Goal: Information Seeking & Learning: Check status

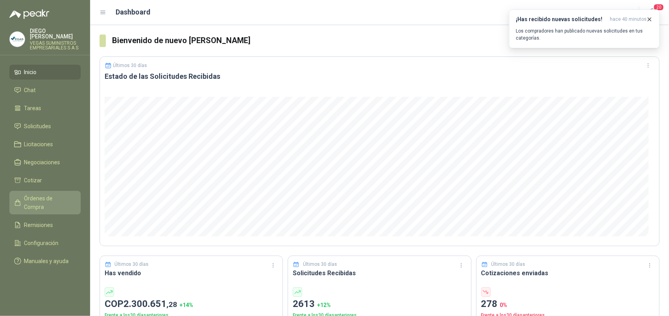
click at [45, 195] on span "Órdenes de Compra" at bounding box center [48, 202] width 49 height 17
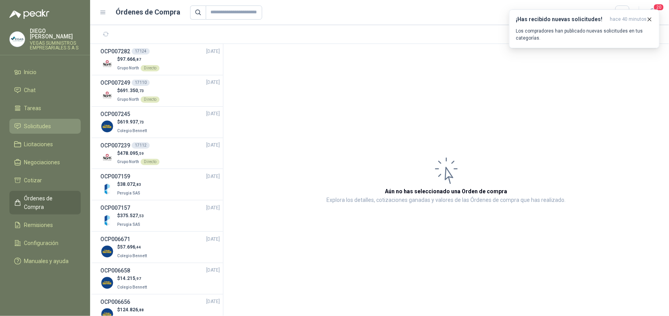
click at [56, 122] on li "Solicitudes" at bounding box center [45, 126] width 62 height 9
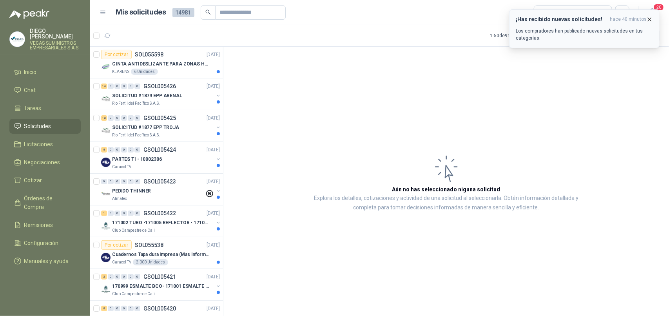
click at [649, 18] on icon "button" at bounding box center [649, 19] width 3 height 3
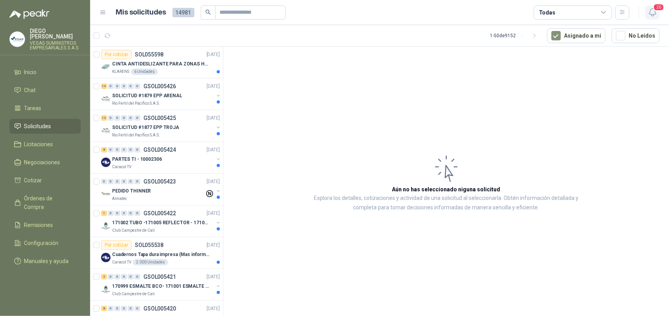
click at [649, 15] on icon "button" at bounding box center [653, 12] width 10 height 10
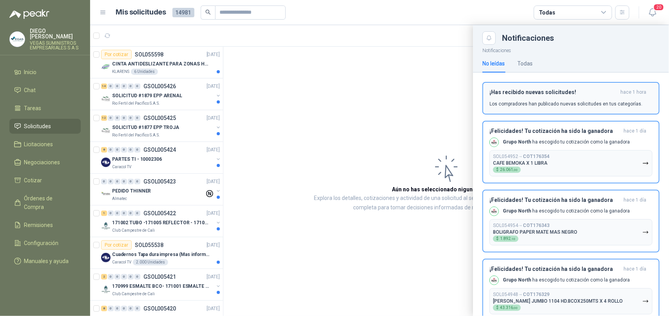
click at [631, 97] on div "¡Has recibido nuevas solicitudes! hace 1 hora Los compradores han publicado nue…" at bounding box center [570, 98] width 163 height 18
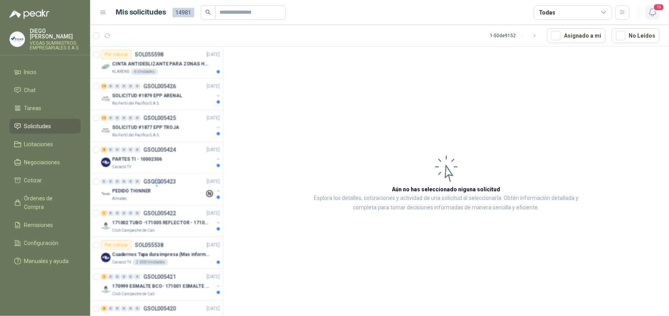
click at [652, 13] on icon "button" at bounding box center [653, 12] width 10 height 10
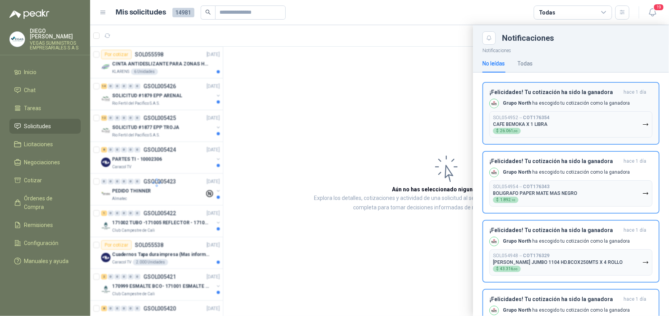
click at [596, 126] on button "SOL054952 → COT176354 CAFE BEMOKA X 1 LIBRA $ 26.061 ,00" at bounding box center [570, 124] width 163 height 26
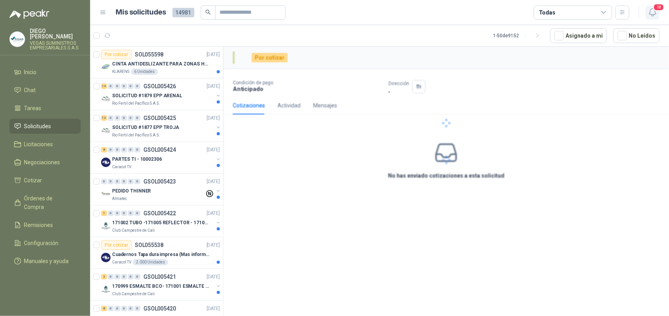
click at [651, 11] on icon "button" at bounding box center [653, 12] width 10 height 10
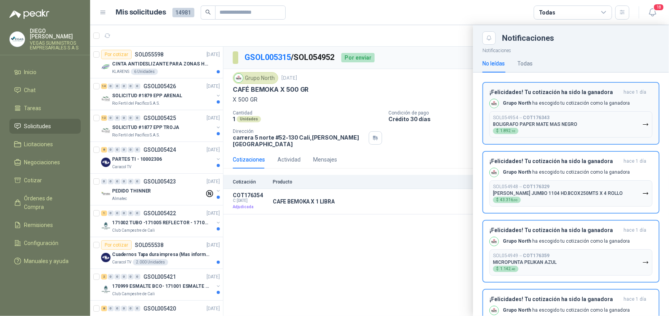
click at [590, 126] on button "SOL054954 → COT176343 BOLIGRAFO PAPER MATE MAS NEGRO $ 1.892 ,10" at bounding box center [570, 124] width 163 height 26
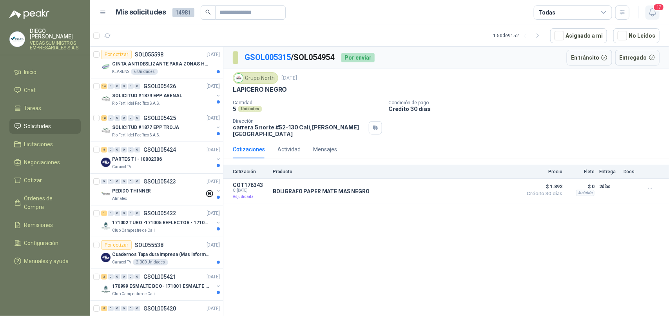
click at [654, 16] on icon "button" at bounding box center [653, 12] width 10 height 10
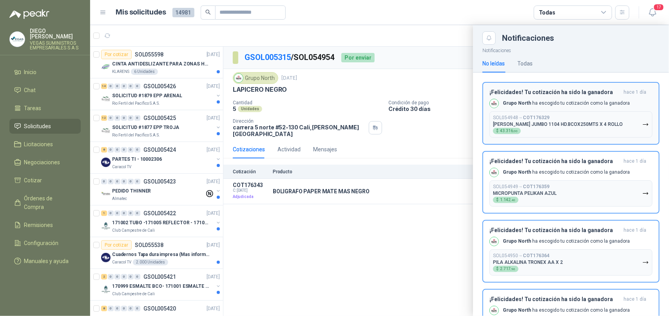
click at [608, 130] on div "SOL054948 → COT176329 [PERSON_NAME] JUMBO 1104 HD.BCOX250MTS X 4 ROLLO $ 43.316…" at bounding box center [558, 124] width 130 height 19
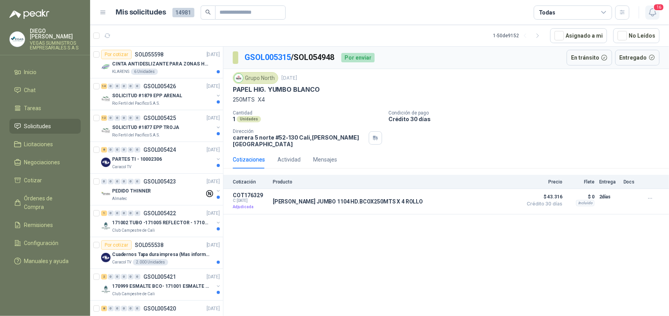
click at [648, 10] on icon "button" at bounding box center [653, 12] width 10 height 10
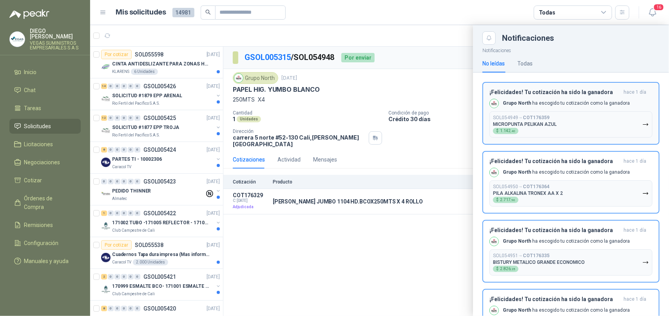
click at [583, 134] on button "SOL054949 → COT176359 MICROPUNTA PELIKAN AZUL $ 1.142 ,40" at bounding box center [570, 124] width 163 height 26
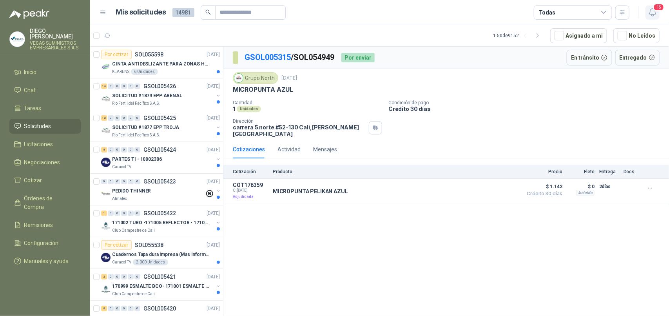
click at [652, 12] on icon "button" at bounding box center [653, 12] width 10 height 10
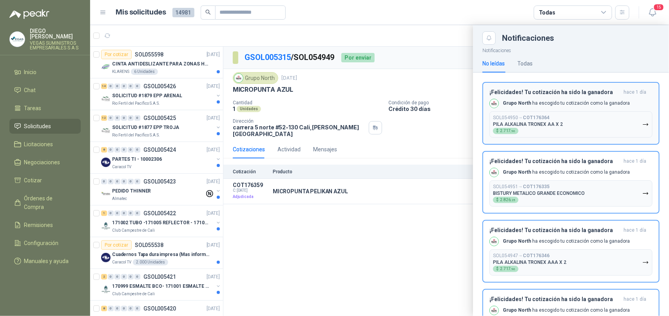
click at [578, 128] on button "SOL054950 → COT176364 PILA ALKALINA TRONEX AA X 2 $ 2.717 ,96" at bounding box center [570, 124] width 163 height 26
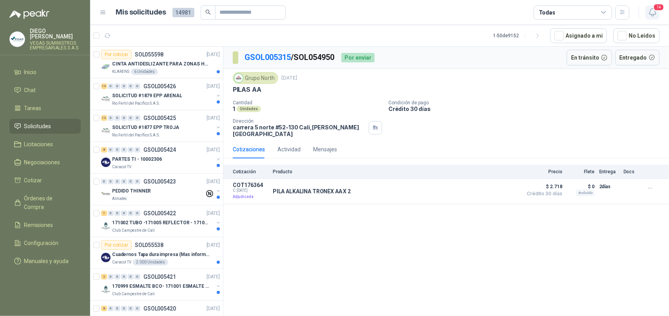
click at [651, 16] on icon "button" at bounding box center [653, 12] width 10 height 10
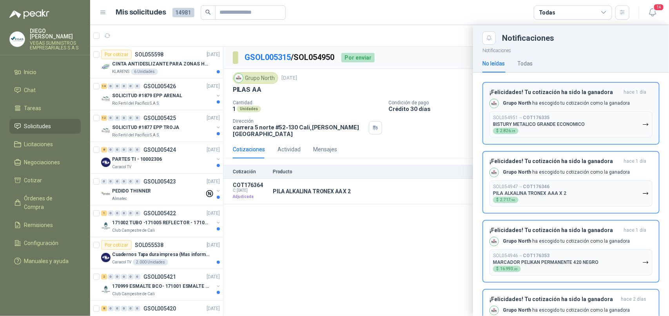
click at [603, 122] on button "SOL054951 → COT176335 BISTURY METALICO GRANDE ECONOMICO $ 2.826 ,25" at bounding box center [570, 124] width 163 height 26
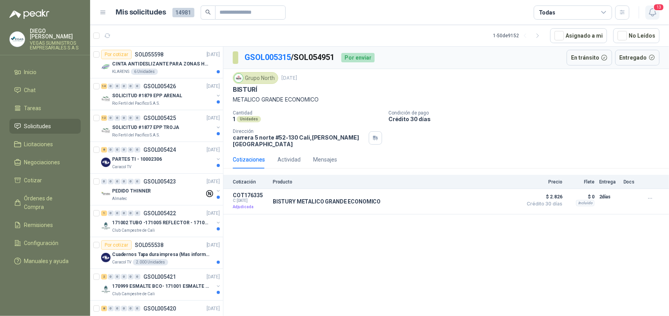
click at [653, 15] on icon "button" at bounding box center [653, 12] width 10 height 10
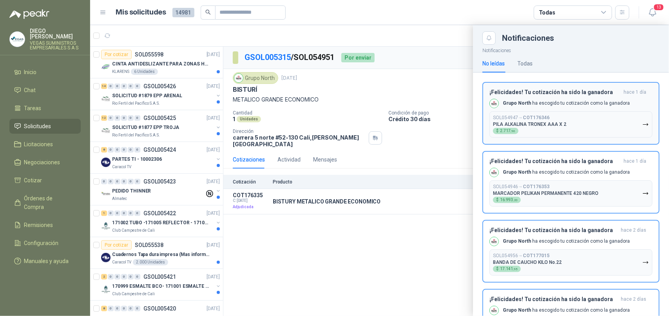
click at [605, 124] on button "SOL054947 → COT176346 PILA ALKALINA TRONEX AAA X 2 $ 2.717 ,96" at bounding box center [570, 124] width 163 height 26
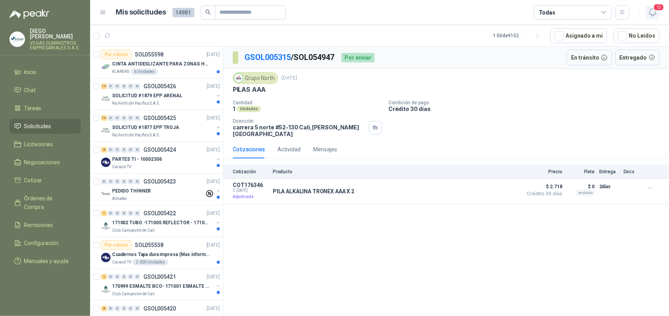
click at [652, 16] on icon "button" at bounding box center [653, 12] width 10 height 10
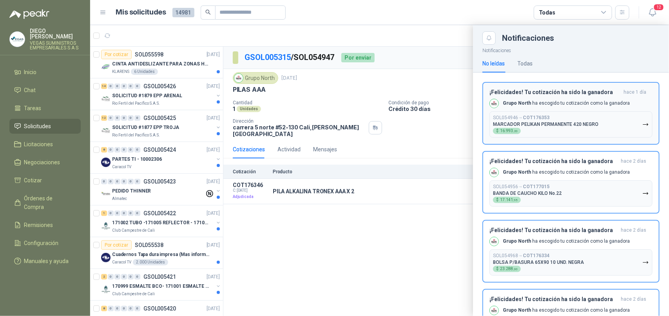
click at [590, 127] on div "SOL054946 → COT176353 MARCADOR PELIKAN PERMANENTE 420 NEGRO $ 16.993 ,20" at bounding box center [545, 124] width 105 height 19
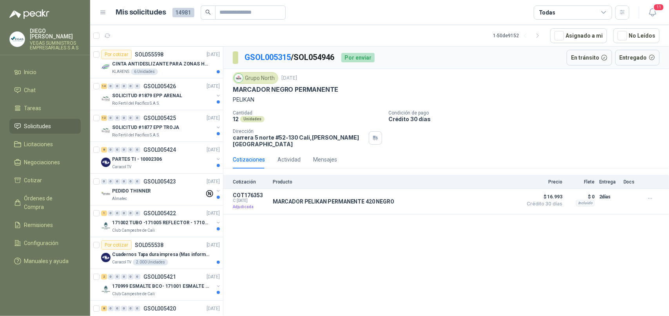
click at [644, 16] on div "11" at bounding box center [644, 12] width 30 height 12
click at [648, 14] on icon "button" at bounding box center [653, 12] width 10 height 10
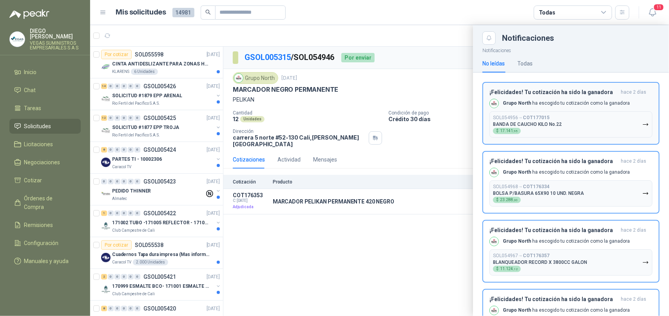
click at [594, 120] on button "SOL054956 → COT177015 BANDA DE CAUCHO KILO No.22 $ 17.141 ,95" at bounding box center [570, 124] width 163 height 26
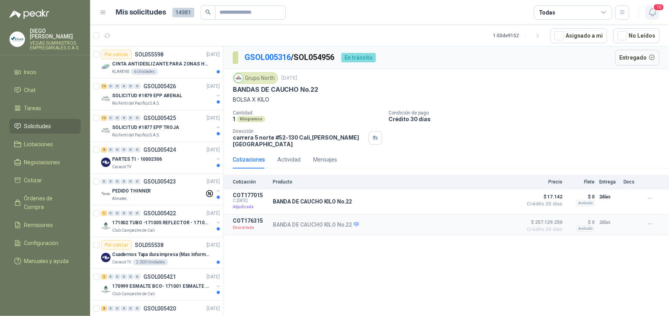
click at [648, 11] on icon "button" at bounding box center [653, 12] width 10 height 10
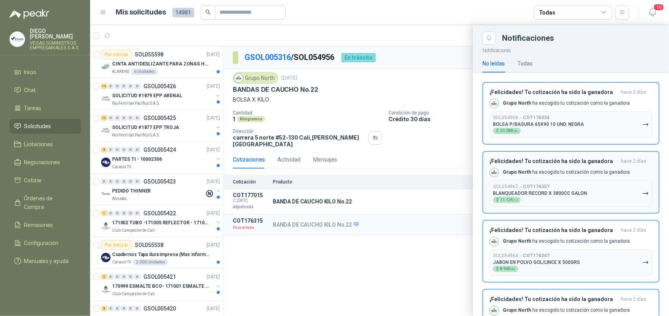
drag, startPoint x: 586, startPoint y: 126, endPoint x: 623, endPoint y: 112, distance: 39.7
click at [593, 126] on button "SOL054968 → COT176334 BOLSA P/BASURA 65X90 10 UND. NEGRA $ 23.288 ,30" at bounding box center [570, 124] width 163 height 26
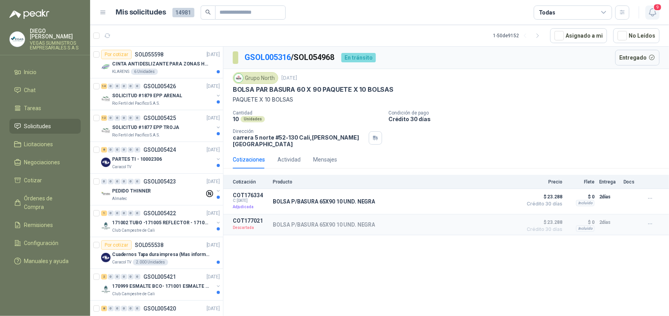
click at [654, 12] on icon "button" at bounding box center [653, 12] width 10 height 10
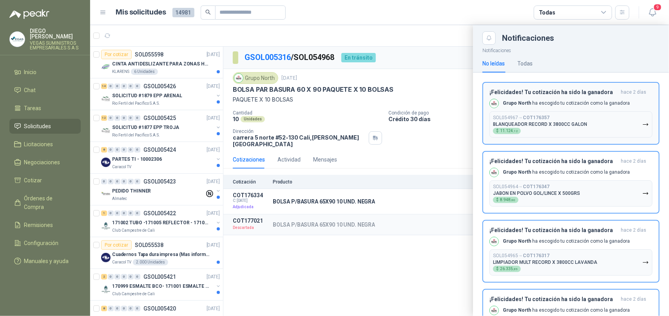
click at [608, 120] on button "SOL054967 → COT176357 BLANQUEADOR RECORD X 3800CC GALON $ 11.124 ,12" at bounding box center [570, 124] width 163 height 26
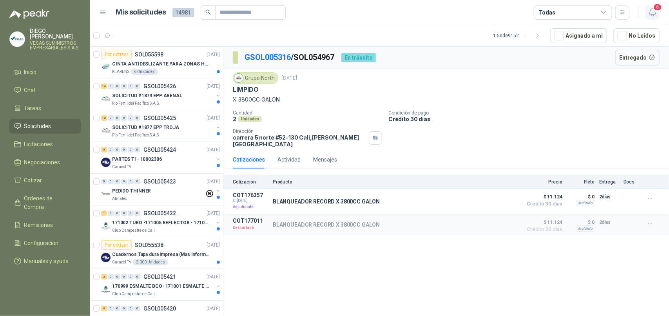
click at [655, 12] on icon "button" at bounding box center [653, 12] width 10 height 10
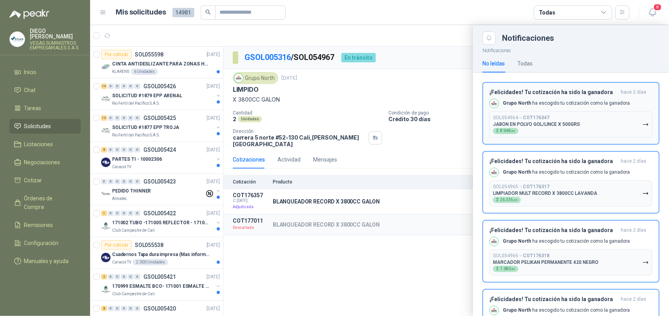
click at [605, 127] on button "SOL054964 → COT176347 JABON EN POLVO GOL/LINCE X 500GRS $ 8.948 ,80" at bounding box center [570, 124] width 163 height 26
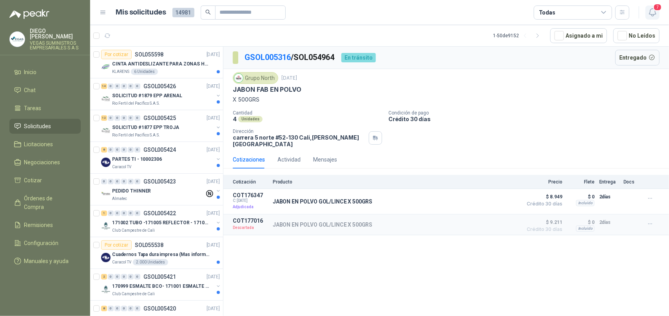
click at [650, 12] on icon "button" at bounding box center [653, 12] width 10 height 10
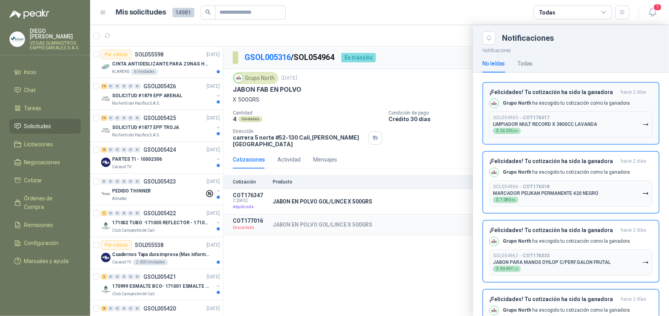
click at [580, 122] on p "LIMPIADOR MULT RECORD X 3800CC LAVANDA" at bounding box center [545, 123] width 104 height 5
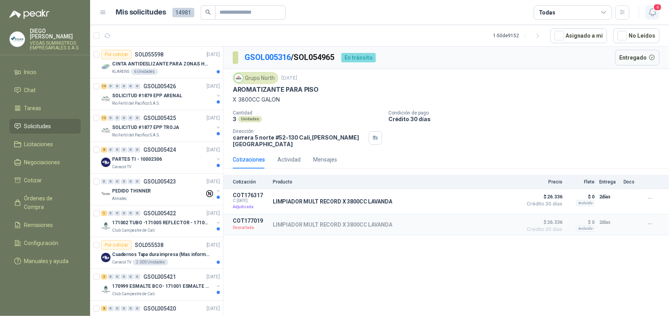
click at [652, 10] on icon "button" at bounding box center [653, 12] width 10 height 10
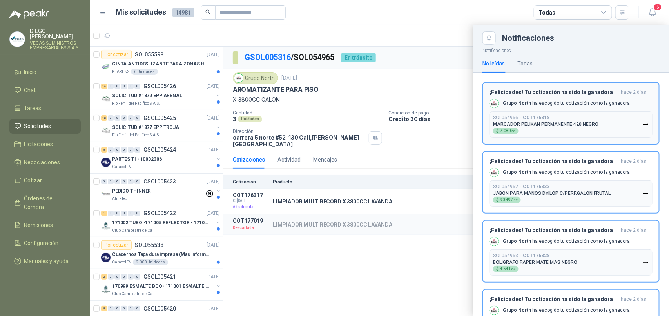
click at [581, 121] on p "MARCADOR PELIKAN PERMANENTE 420 NEGRO" at bounding box center [545, 123] width 105 height 5
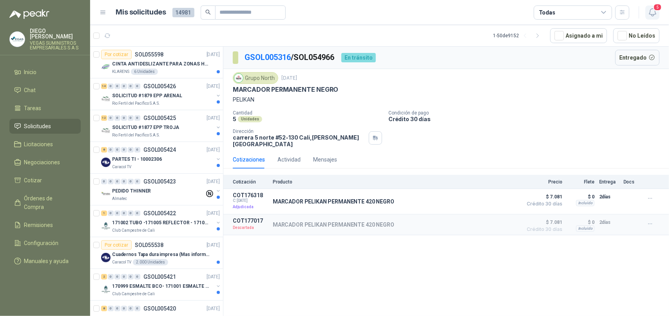
click at [653, 10] on icon "button" at bounding box center [653, 12] width 10 height 10
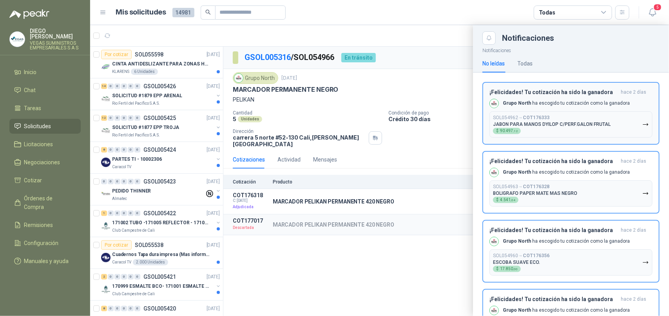
click at [593, 118] on div "SOL054962 → COT176333 JABON PARA MANOS DYILOP C/PERF.GALON FRUTAL $ 90.497 ,12" at bounding box center [552, 124] width 118 height 19
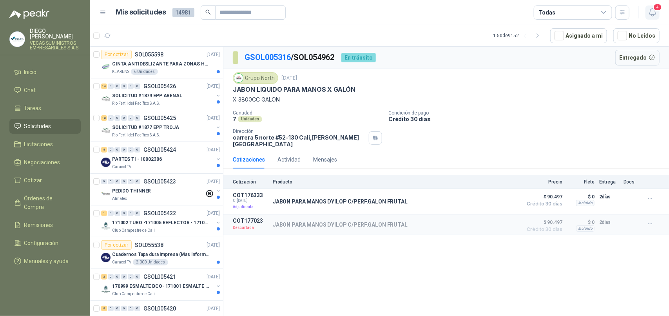
click at [653, 14] on icon "button" at bounding box center [653, 12] width 10 height 10
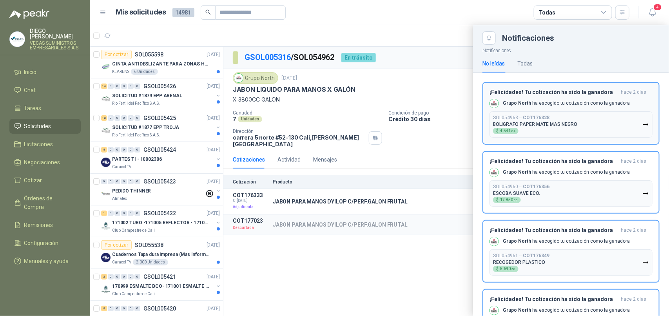
click at [596, 127] on button "SOL054963 → COT176328 BOLIGRAFO PAPER MATE MAS NEGRO $ 4.541 ,04" at bounding box center [570, 124] width 163 height 26
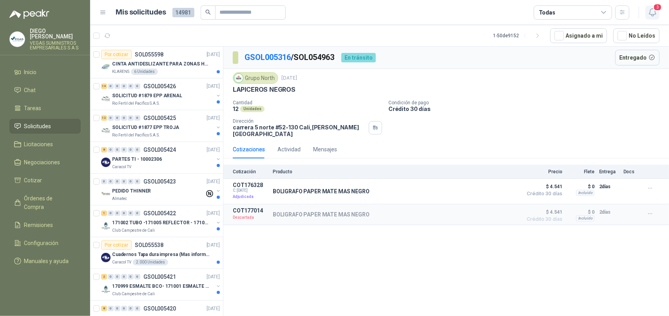
click at [653, 16] on icon "button" at bounding box center [653, 12] width 10 height 10
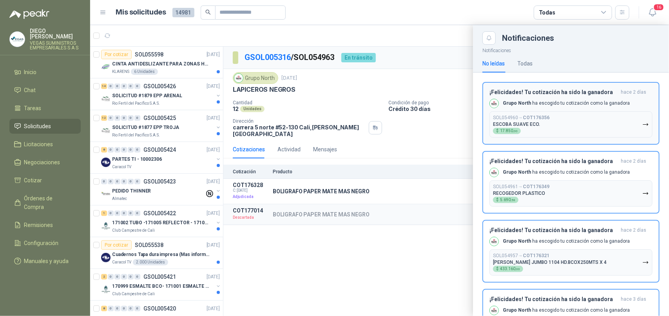
click at [595, 123] on button "SOL054960 → COT176356 ESCOBA SUAVE ECO. $ 17.850 ,00" at bounding box center [570, 124] width 163 height 26
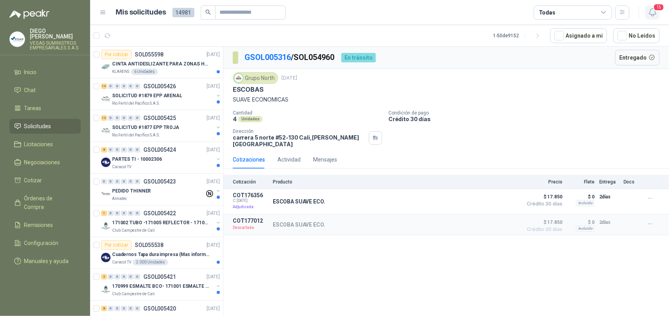
click at [651, 17] on icon "button" at bounding box center [653, 12] width 10 height 10
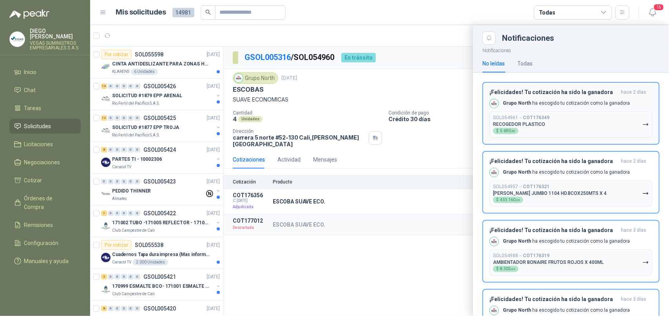
click at [584, 112] on button "SOL054961 → COT176349 RECOGEDOR PLASTICO $ 5.690 ,58" at bounding box center [570, 124] width 163 height 26
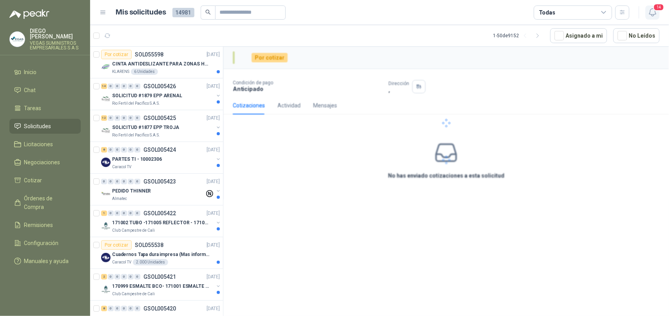
click at [646, 12] on button "14" at bounding box center [652, 12] width 14 height 14
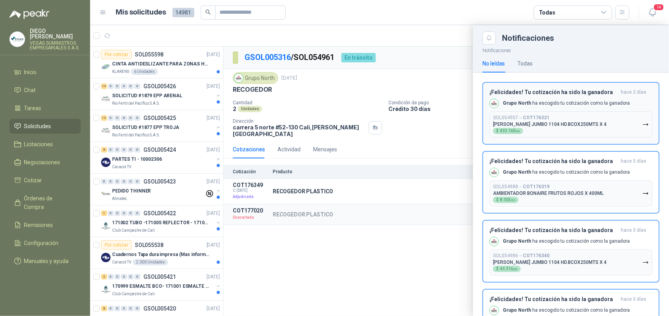
click at [580, 124] on p "[PERSON_NAME] JUMBO 1104 HD.BCOX250MTS X 4" at bounding box center [550, 123] width 114 height 5
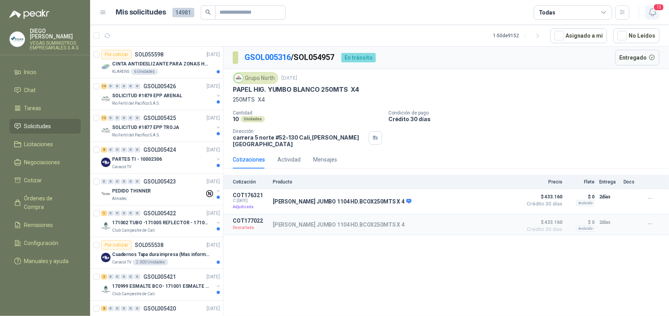
click at [652, 14] on icon "button" at bounding box center [652, 12] width 7 height 7
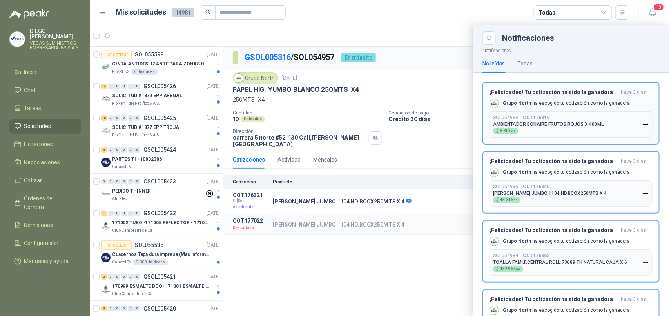
click at [608, 127] on button "SOL054988 → COT176319 AMBIENTADOR BONAIRE FRUTOS ROJOS X 400ML $ 8.303 ,82" at bounding box center [570, 124] width 163 height 26
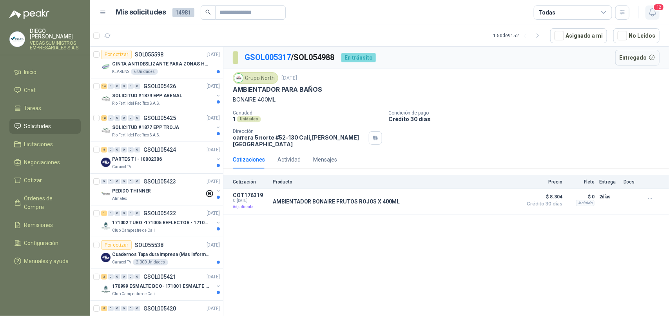
click at [651, 9] on icon "button" at bounding box center [652, 12] width 7 height 7
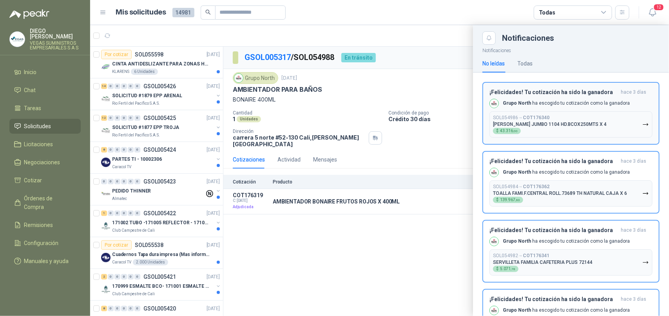
click at [612, 117] on button "SOL054986 → COT176340 [PERSON_NAME] JUMBO 1104 HD.BCOX250MTS X 4 $ 43.316 ,00" at bounding box center [570, 124] width 163 height 26
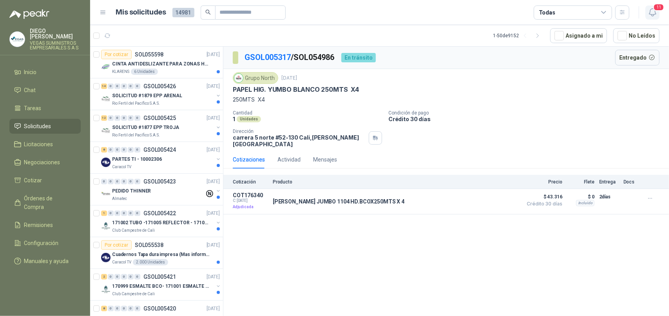
click at [652, 12] on icon "button" at bounding box center [653, 12] width 10 height 10
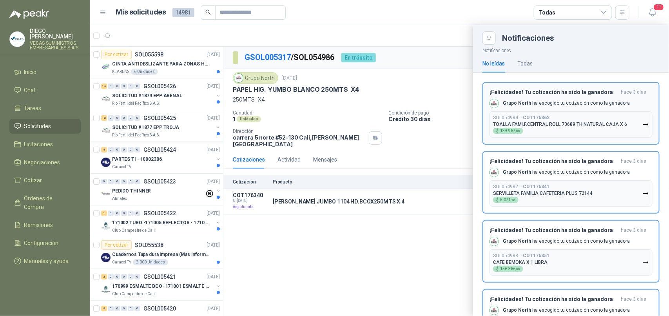
click at [594, 121] on p "TOALLA FAMI.F.CENTRAL ROLL.73689 TH NATURAL CAJA X 6" at bounding box center [560, 123] width 134 height 5
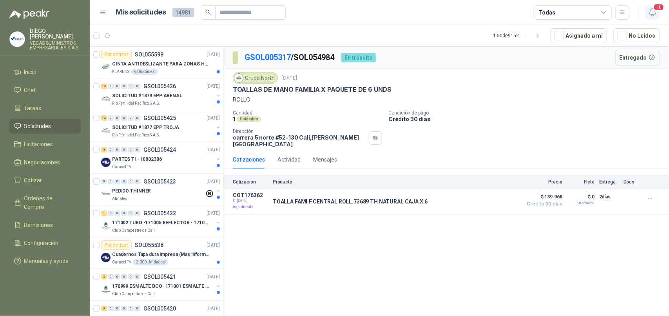
click at [656, 14] on icon "button" at bounding box center [653, 12] width 10 height 10
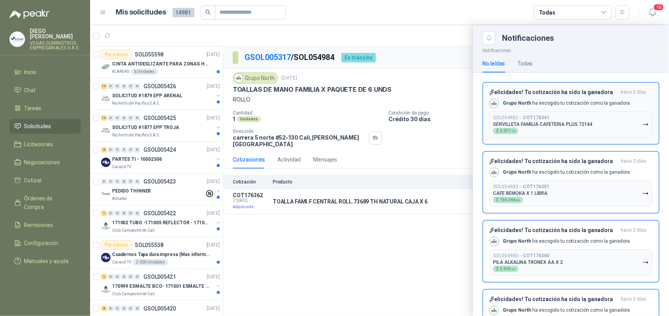
click at [610, 126] on button "SOL054982 → COT176341 SERVILLETA FAMILIA CAFETERIA PLUS 72144 $ 5.071 ,78" at bounding box center [570, 124] width 163 height 26
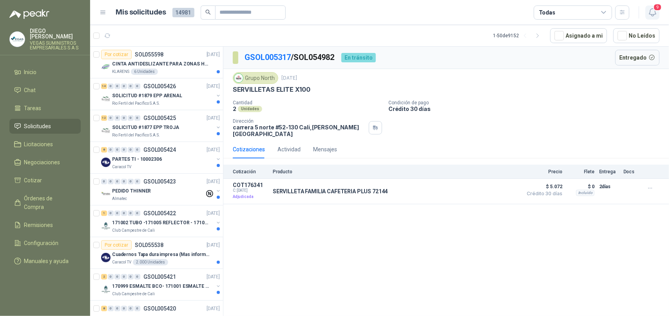
click at [655, 13] on icon "button" at bounding box center [652, 12] width 7 height 7
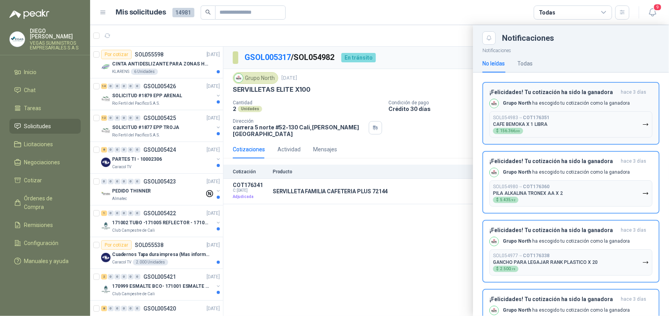
click at [612, 118] on button "SOL054983 → COT176351 CAFE BEMOKA X 1 LIBRA $ 156.366 ,00" at bounding box center [570, 124] width 163 height 26
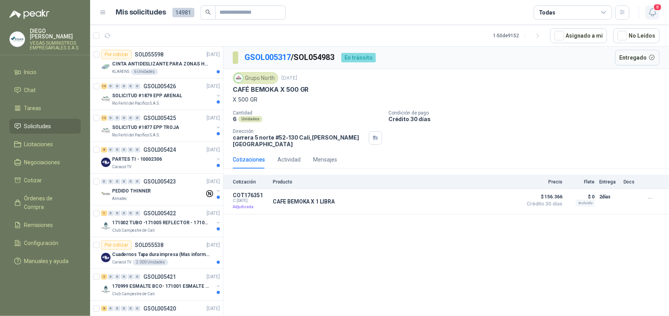
click at [650, 10] on icon "button" at bounding box center [653, 12] width 10 height 10
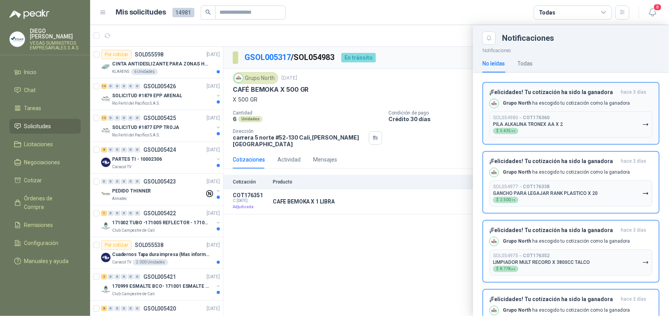
click at [564, 114] on button "SOL054980 → COT176360 PILA ALKALINA TRONEX AA X 2 $ 5.435 ,92" at bounding box center [570, 124] width 163 height 26
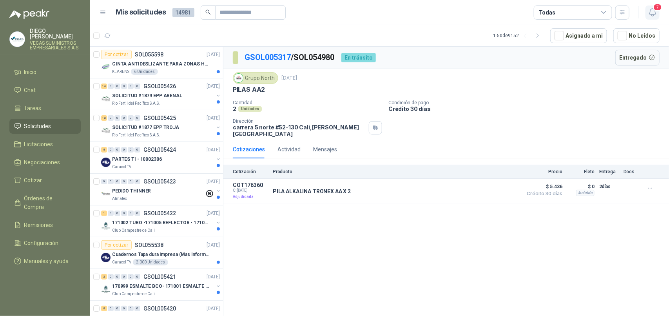
click at [652, 14] on icon "button" at bounding box center [652, 12] width 7 height 7
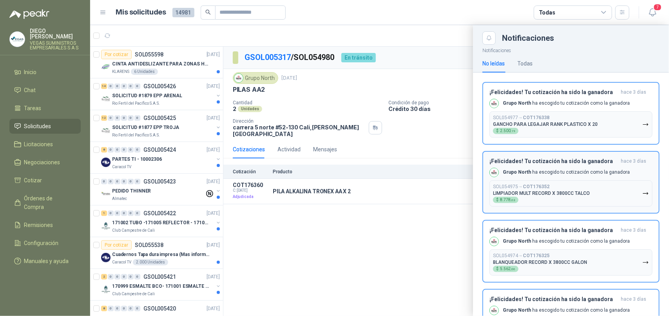
drag, startPoint x: 576, startPoint y: 126, endPoint x: 588, endPoint y: 121, distance: 12.9
click at [577, 126] on p "GANCHO PARA LEGAJAR RANK PLASTICO X 20" at bounding box center [545, 123] width 105 height 5
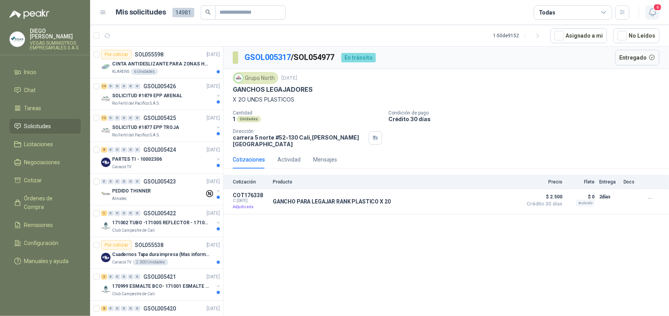
click at [655, 13] on icon "button" at bounding box center [653, 12] width 10 height 10
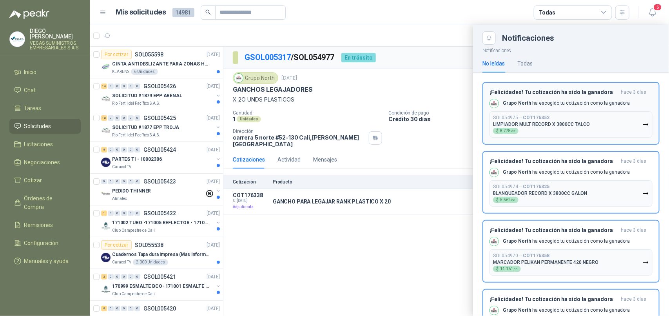
click at [608, 118] on button "SOL054975 → COT176352 LIMPIADOR MULT RECORD X 3800CC TALCO $ 8.778 ,63" at bounding box center [570, 124] width 163 height 26
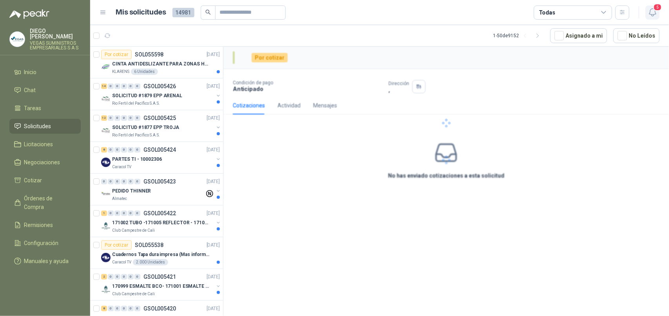
click at [654, 15] on icon "button" at bounding box center [653, 12] width 10 height 10
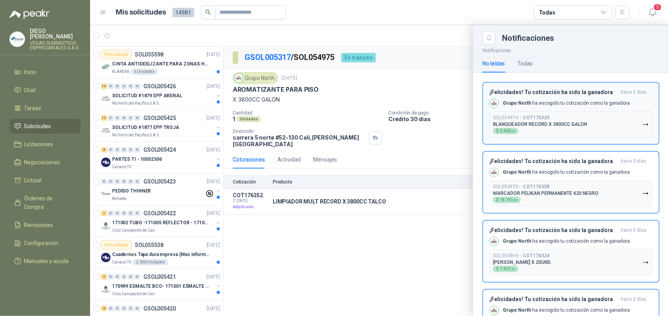
click at [615, 124] on button "SOL054974 → COT176325 BLANQUEADOR RECORD X 3800CC GALON $ 5.562 ,06" at bounding box center [570, 124] width 163 height 26
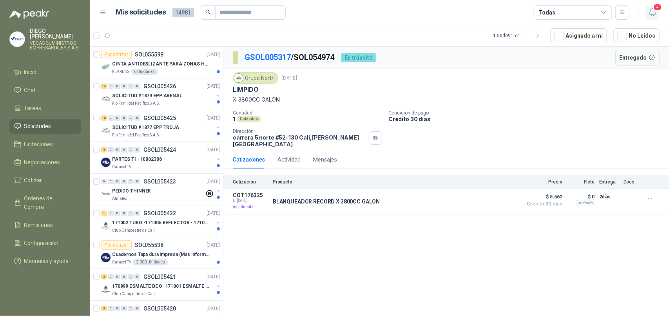
click at [653, 16] on icon "button" at bounding box center [653, 12] width 10 height 10
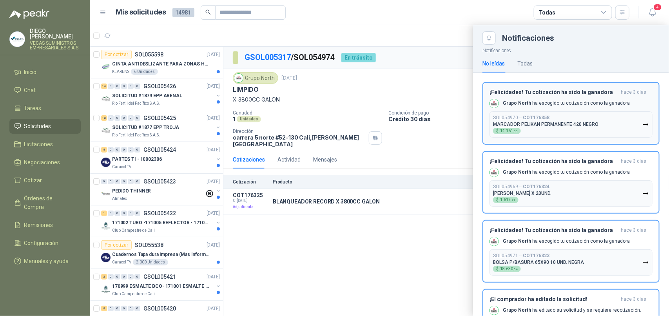
click at [608, 129] on button "SOL054970 → COT176358 MARCADOR PELIKAN PERMANENTE 420 NEGRO $ 14.161 ,00" at bounding box center [570, 124] width 163 height 26
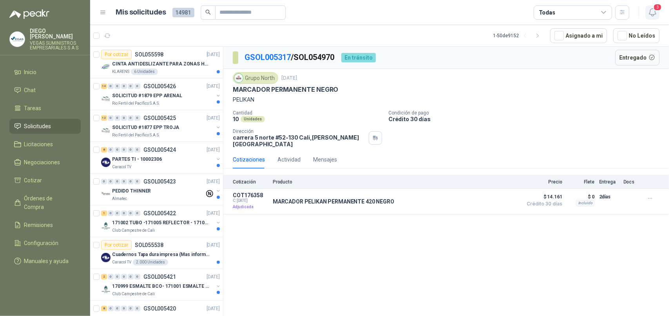
click at [649, 14] on icon "button" at bounding box center [653, 12] width 10 height 10
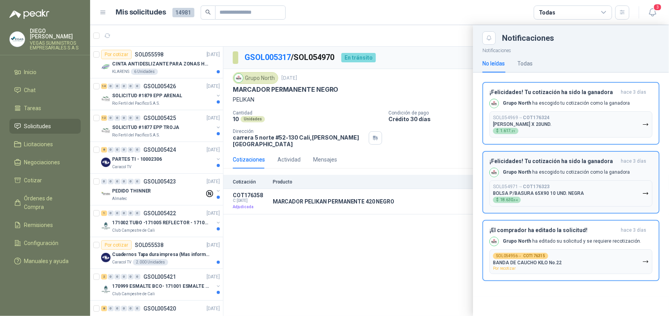
drag, startPoint x: 569, startPoint y: 126, endPoint x: 588, endPoint y: 100, distance: 31.7
click at [551, 126] on p "[PERSON_NAME] X 20UND." at bounding box center [522, 123] width 58 height 5
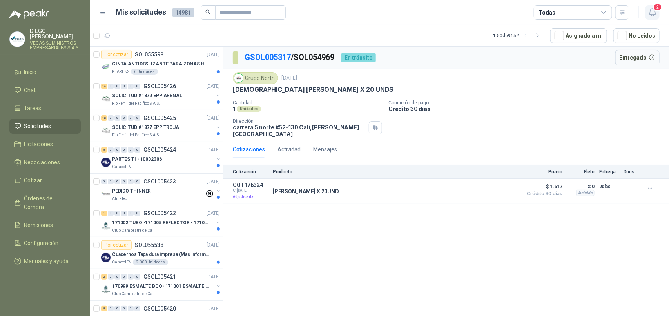
click at [652, 16] on icon "button" at bounding box center [652, 12] width 7 height 7
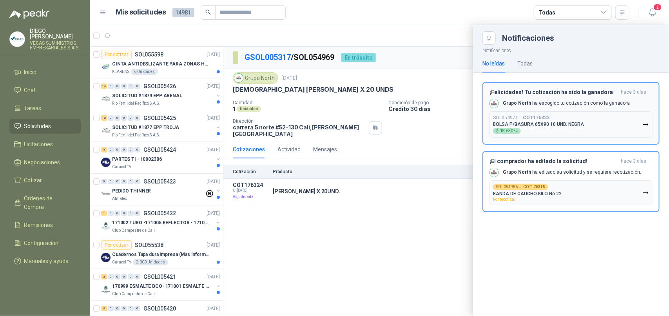
click at [590, 120] on button "SOL054971 → COT176323 BOLSA P/BASURA 65X90 10 UND. NEGRA $ 18.630 ,64" at bounding box center [570, 124] width 163 height 26
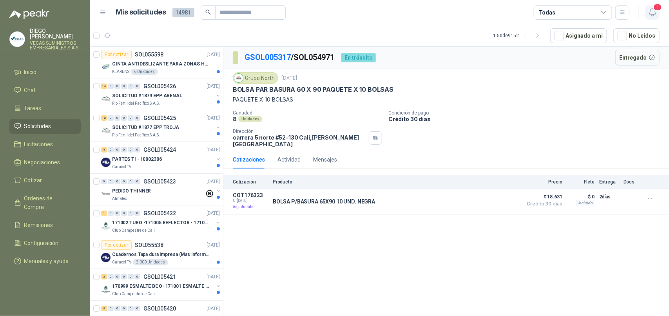
click at [657, 17] on icon "button" at bounding box center [653, 12] width 10 height 10
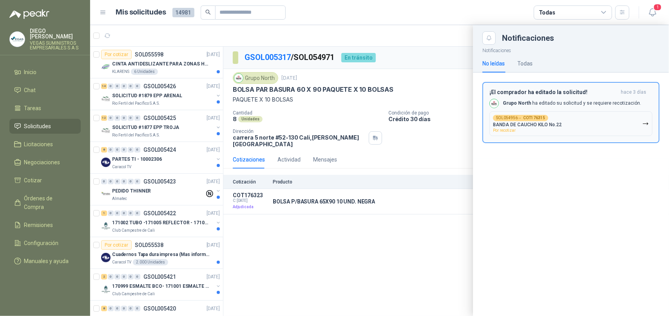
click at [623, 121] on button "SOL054956 → COT176315 BANDA DE CAUCHO KILO No.22 Por recotizar" at bounding box center [570, 123] width 163 height 25
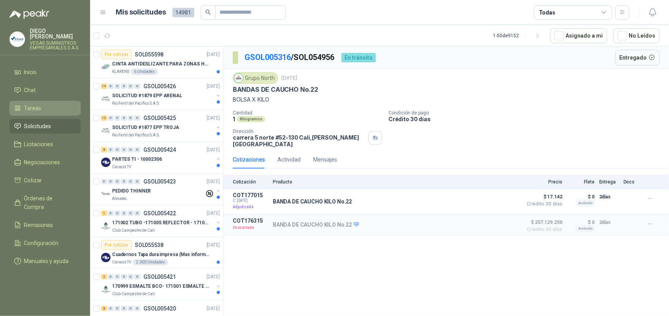
click at [51, 104] on li "Tareas" at bounding box center [45, 108] width 62 height 9
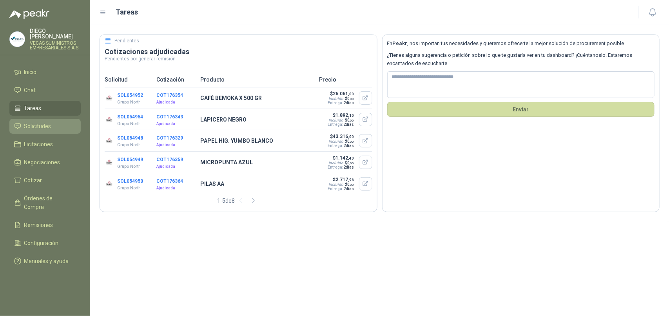
click at [46, 122] on span "Solicitudes" at bounding box center [37, 126] width 27 height 9
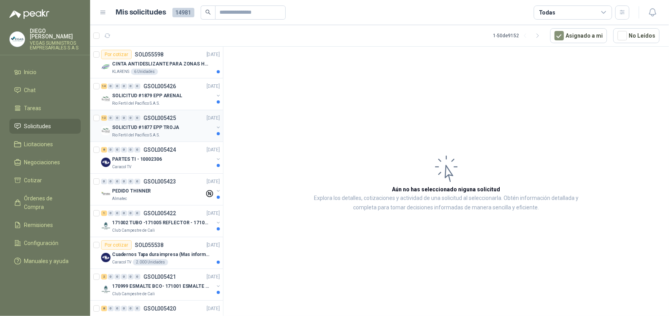
click at [118, 132] on div "SOLICITUD #1877 EPP TROJA" at bounding box center [162, 127] width 101 height 9
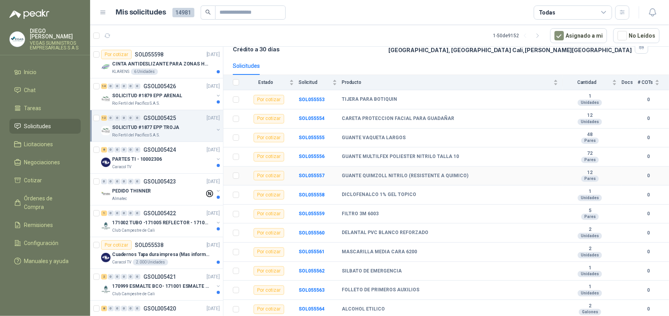
scroll to position [63, 0]
click at [137, 104] on p "Rio Fertil del Pacífico S.A.S." at bounding box center [136, 103] width 48 height 6
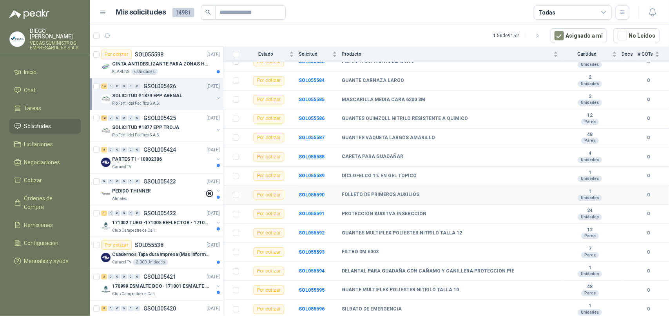
scroll to position [102, 0]
click at [175, 233] on div "Club Campestre de Cali" at bounding box center [162, 230] width 101 height 6
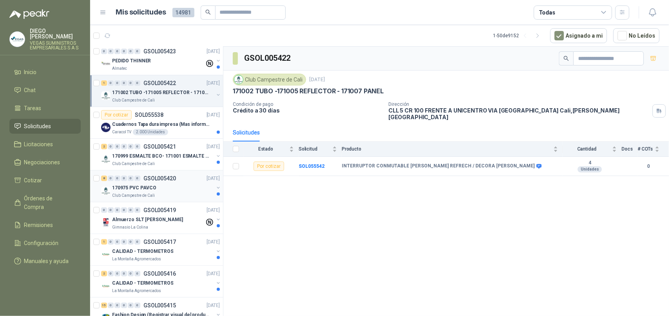
scroll to position [147, 0]
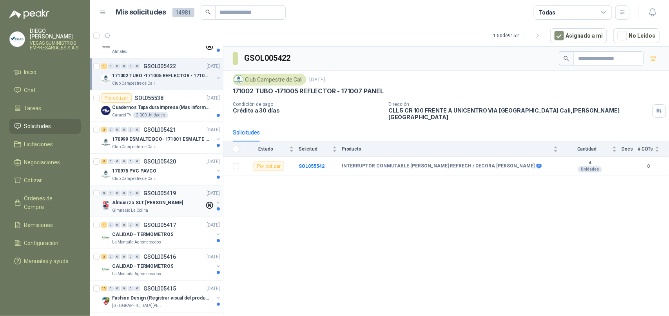
click at [175, 207] on div "Almuerzo SLT [PERSON_NAME]" at bounding box center [158, 202] width 92 height 9
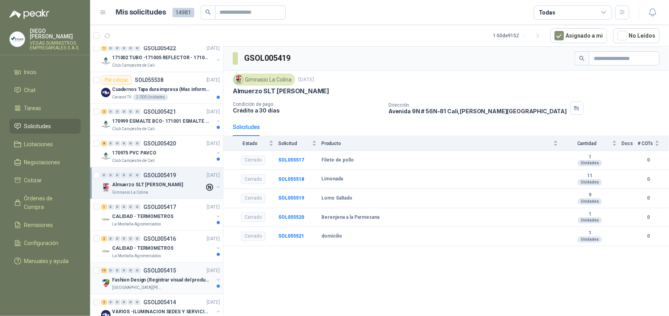
scroll to position [196, 0]
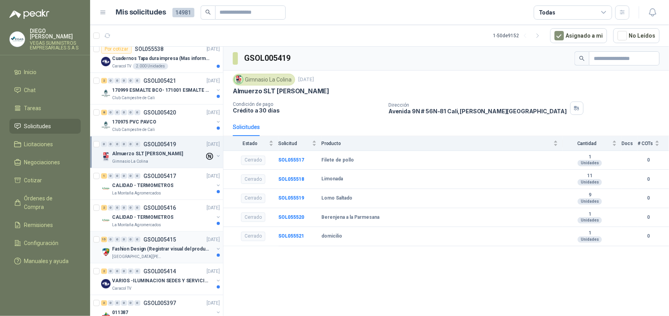
click at [161, 259] on div "[GEOGRAPHIC_DATA][PERSON_NAME]" at bounding box center [162, 256] width 101 height 6
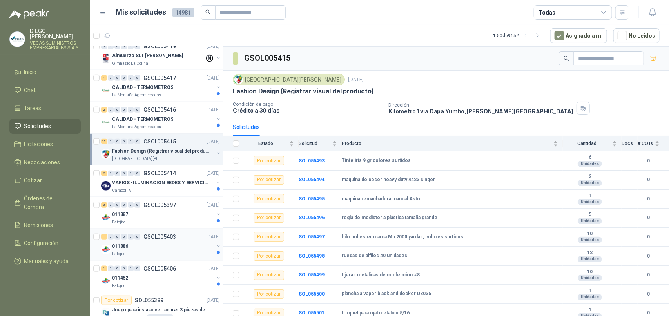
scroll to position [343, 0]
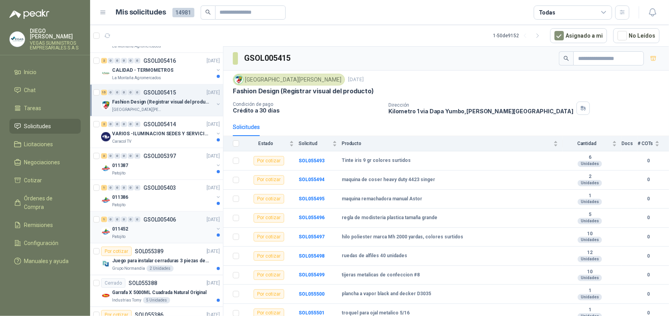
click at [170, 237] on div "Patojito" at bounding box center [162, 236] width 101 height 6
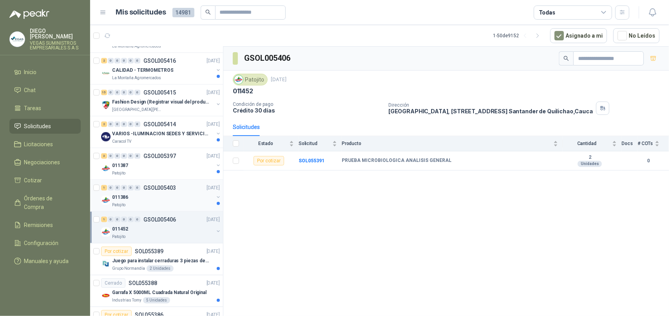
click at [179, 200] on div "011386" at bounding box center [162, 196] width 101 height 9
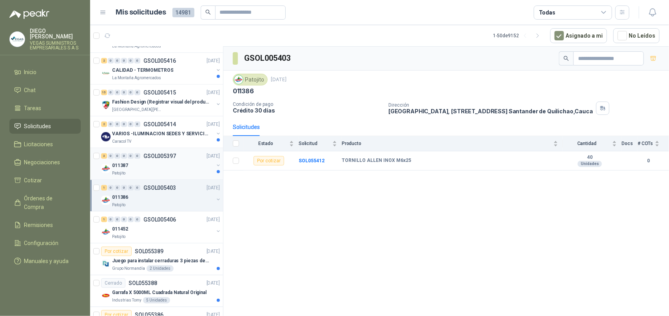
click at [174, 169] on div "011387" at bounding box center [162, 165] width 101 height 9
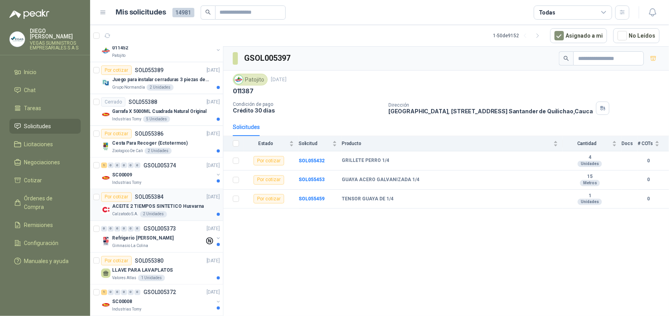
scroll to position [539, 0]
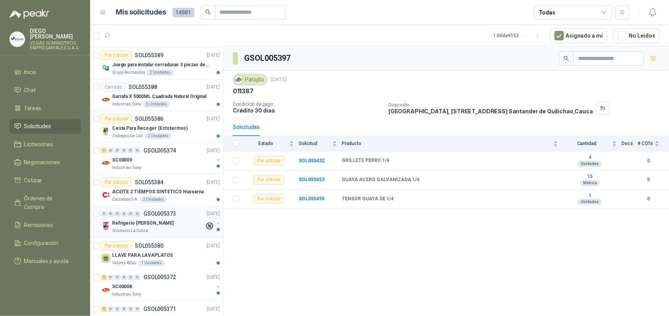
click at [173, 228] on div "Refrigerio [PERSON_NAME]" at bounding box center [158, 223] width 92 height 9
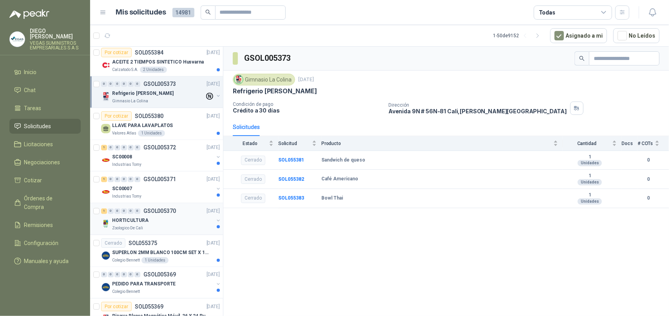
scroll to position [686, 0]
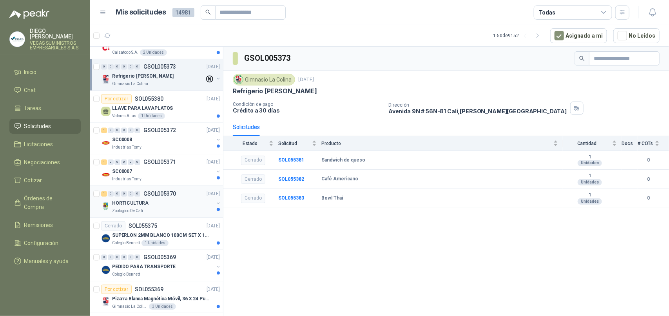
click at [174, 208] on div "HORTICULTURA" at bounding box center [162, 203] width 101 height 9
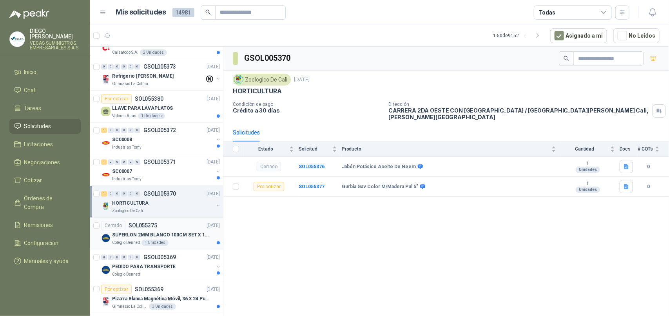
click at [181, 239] on p "SUPERLON 2MM BLANCO 100CM SET X 150 METROS" at bounding box center [161, 235] width 98 height 7
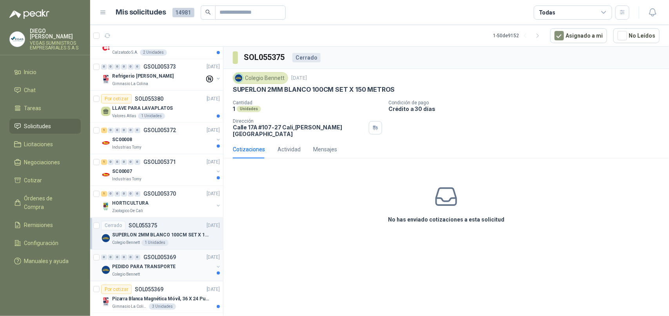
click at [185, 269] on div "PEDIDO PARA TRANSPORTE" at bounding box center [162, 266] width 101 height 9
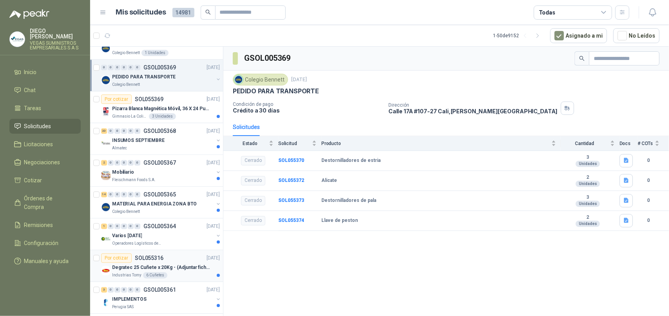
scroll to position [881, 0]
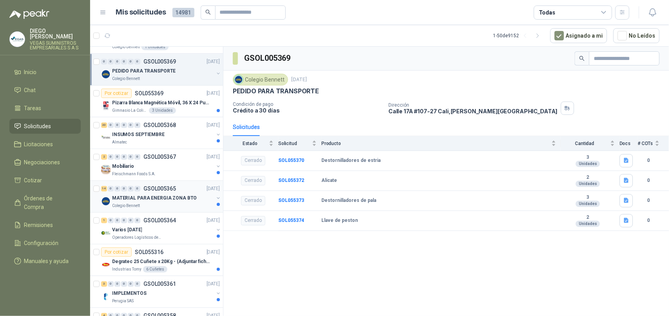
click at [187, 203] on div "MATERIAL PARA ENERGIA ZONA BTO" at bounding box center [162, 197] width 101 height 9
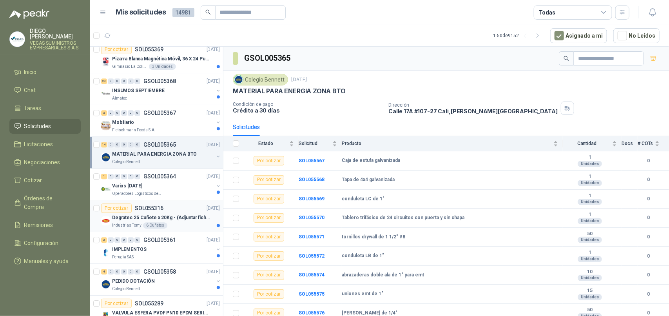
scroll to position [979, 0]
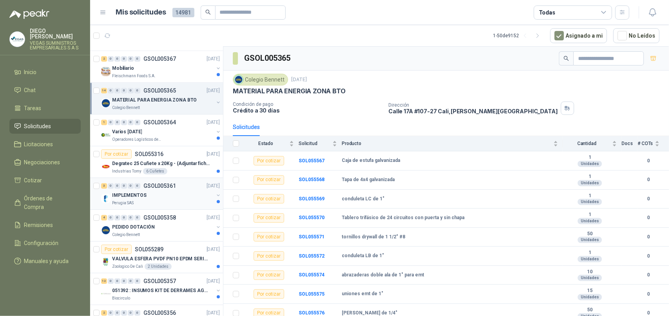
click at [187, 200] on div "IMPLEMENTOS" at bounding box center [162, 194] width 101 height 9
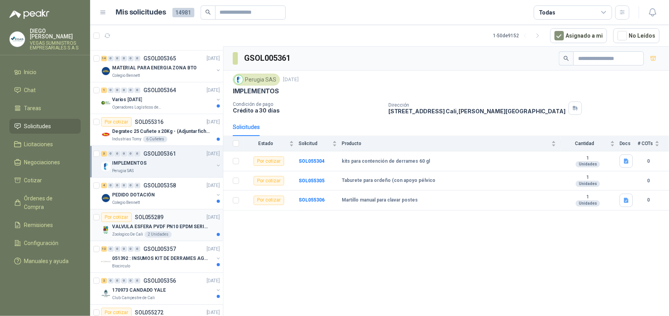
scroll to position [1028, 0]
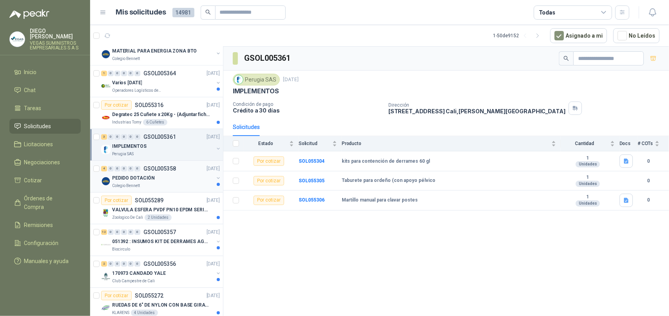
click at [183, 183] on div "PEDIDO DOTACIÓN" at bounding box center [162, 177] width 101 height 9
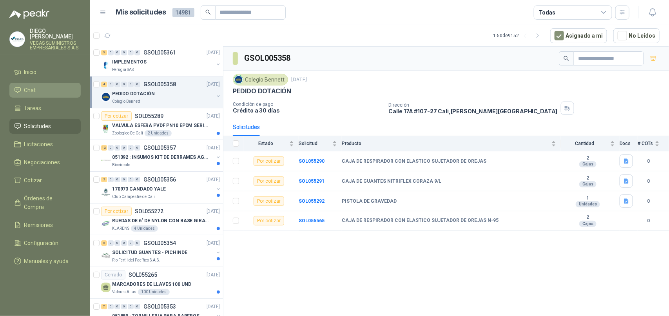
scroll to position [1041, 0]
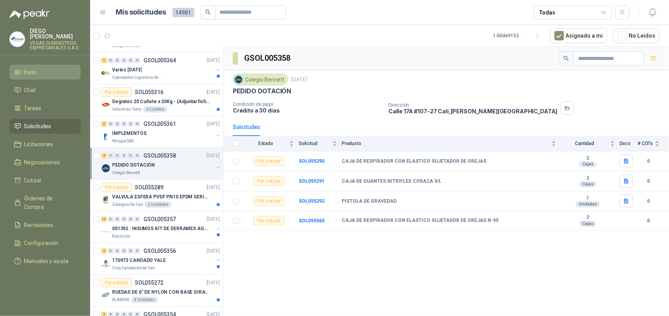
click at [59, 65] on link "Inicio" at bounding box center [44, 72] width 71 height 15
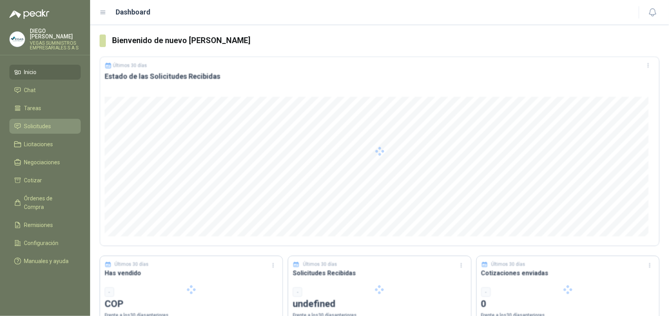
click at [47, 122] on span "Solicitudes" at bounding box center [37, 126] width 27 height 9
